Goal: Navigation & Orientation: Find specific page/section

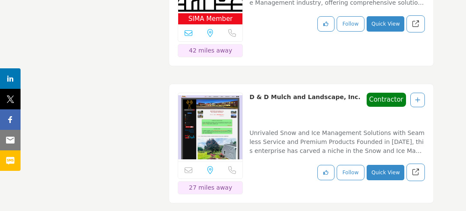
scroll to position [22744, 0]
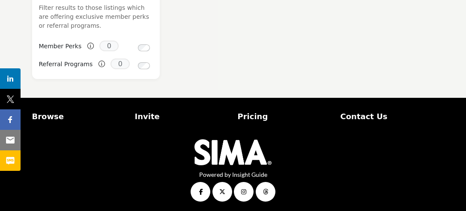
scroll to position [889, 0]
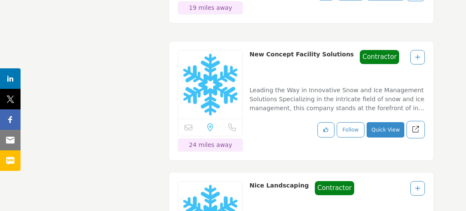
scroll to position [11520, 0]
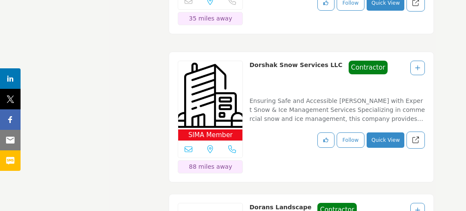
scroll to position [14354, 0]
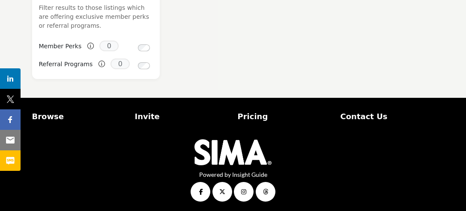
scroll to position [889, 0]
